Goal: Check status: Check status

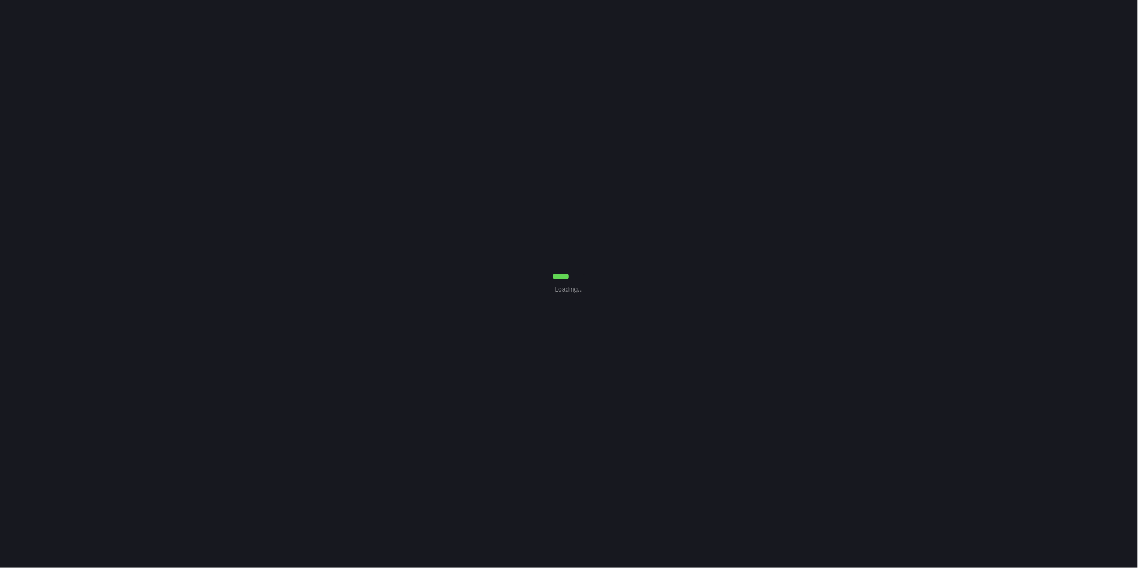
select select "0"
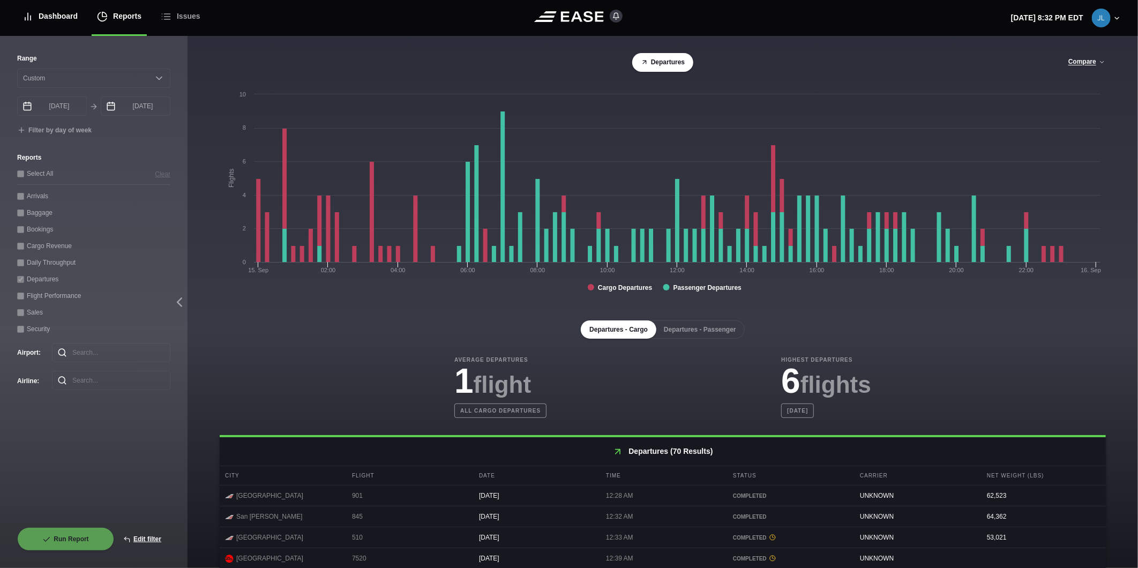
click at [48, 24] on div "Dashboard" at bounding box center [50, 16] width 55 height 36
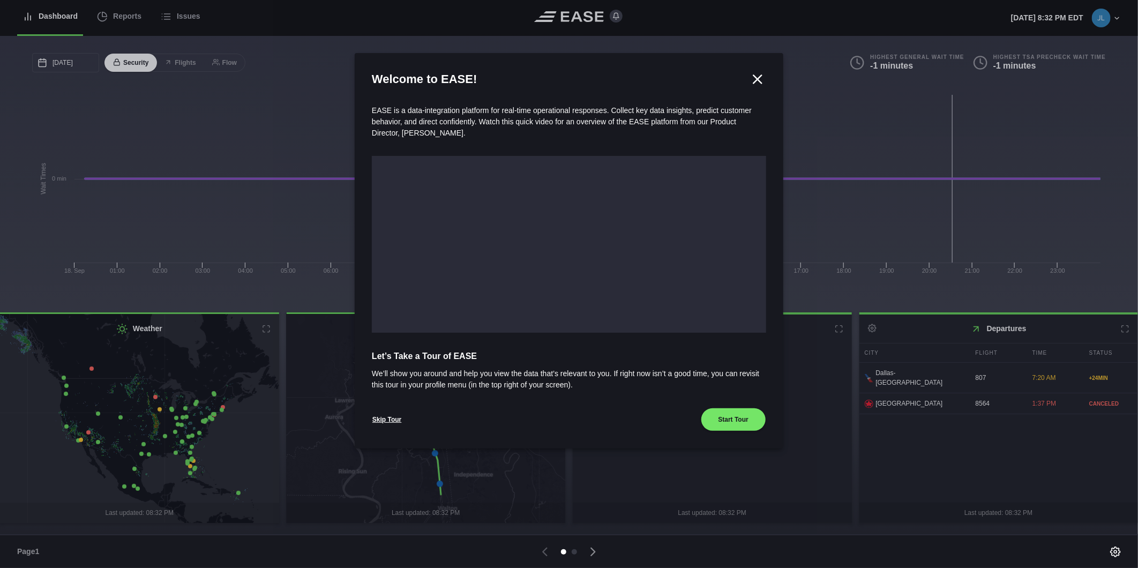
click at [754, 81] on icon at bounding box center [758, 79] width 8 height 8
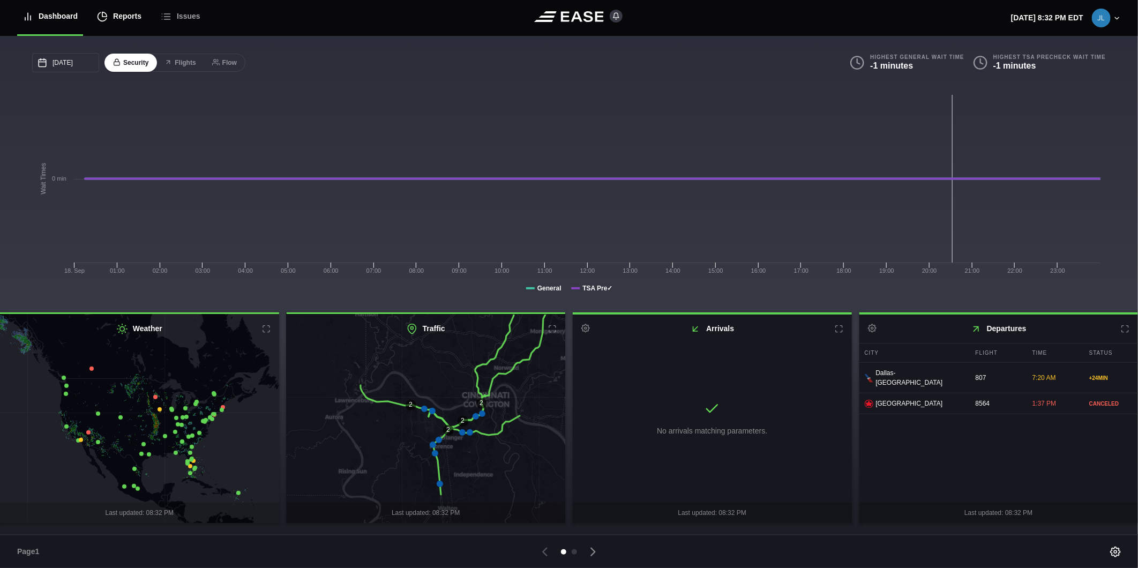
click at [120, 22] on div "Reports" at bounding box center [119, 16] width 44 height 36
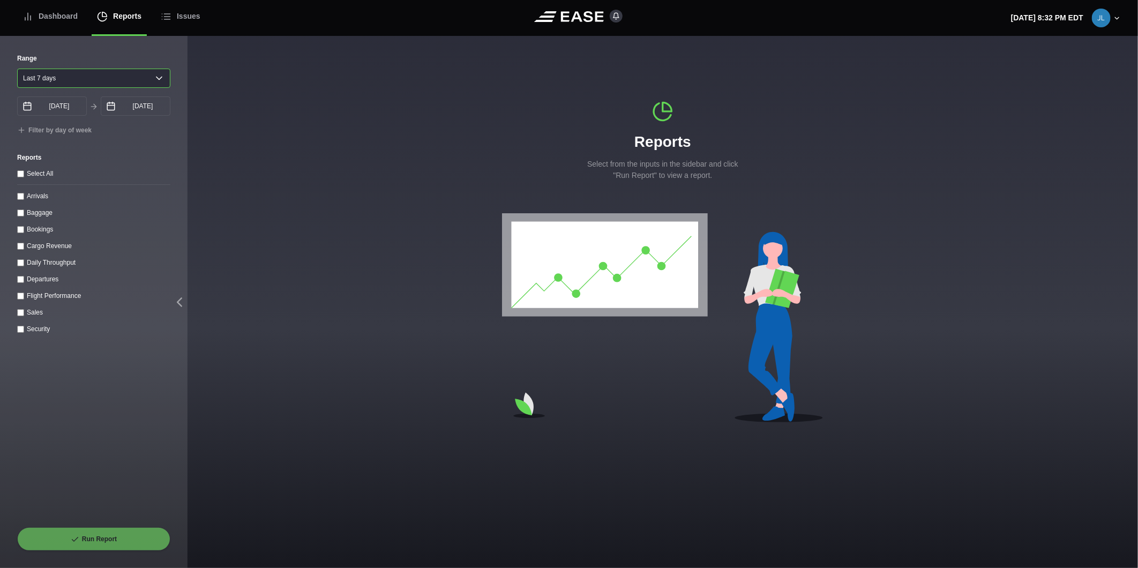
click at [70, 76] on select "[DATE] Last 7 days Last 14 days Last 30 days Last 6 weeks" at bounding box center [93, 78] width 153 height 19
select select "1"
click at [17, 69] on select "[DATE] Last 7 days Last 14 days Last 30 days Last 6 weeks" at bounding box center [93, 78] width 153 height 19
type input "[DATE]"
click at [859, 280] on div at bounding box center [663, 319] width 951 height 213
